Goal: Task Accomplishment & Management: Manage account settings

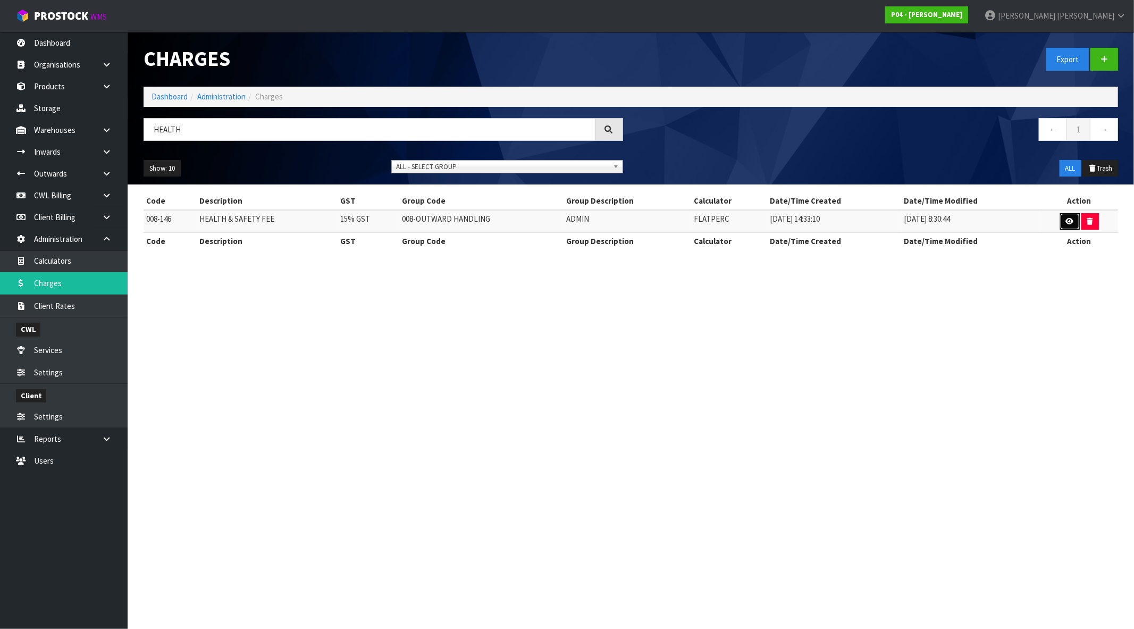
click at [1069, 224] on icon at bounding box center [1070, 221] width 8 height 7
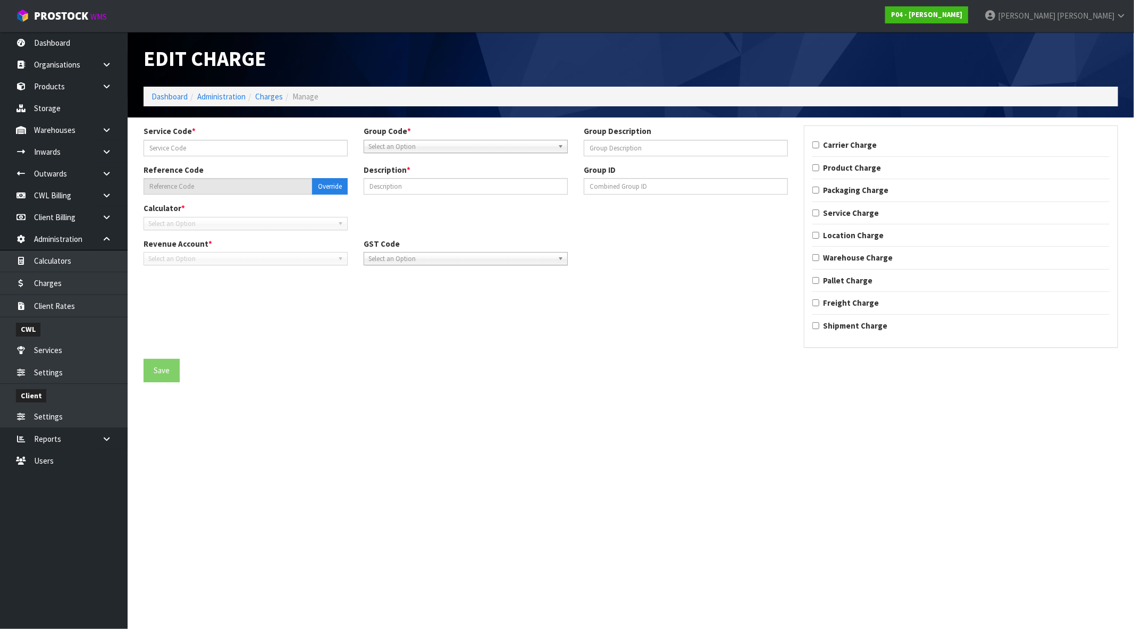
type input "146"
type input "ADMIN"
type input "008-146"
type input "HEALTH & SAFETY FEE"
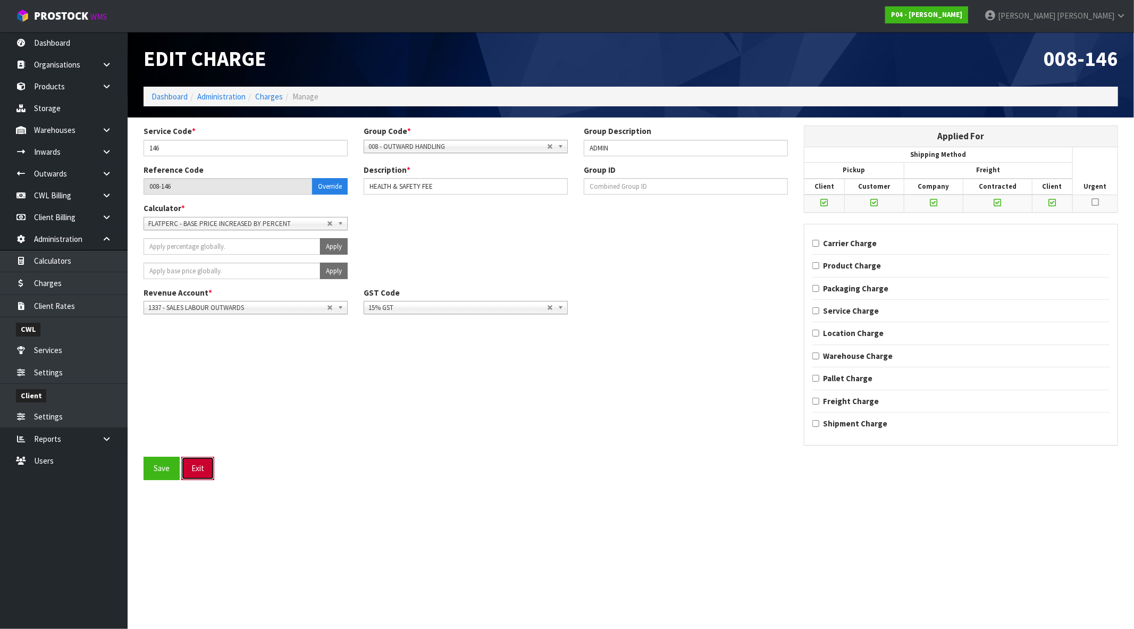
click at [210, 469] on button "Exit" at bounding box center [197, 468] width 33 height 23
